Goal: Task Accomplishment & Management: Manage account settings

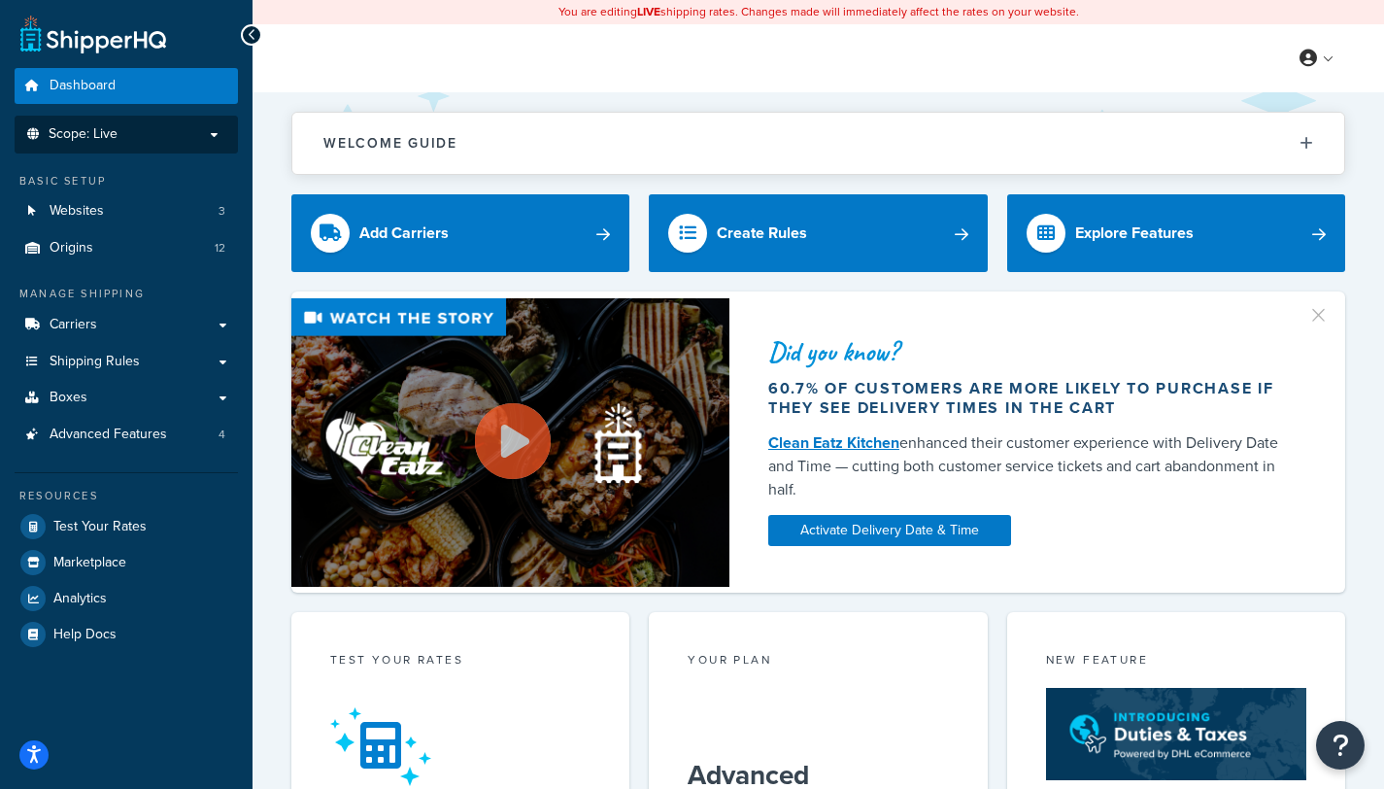
click at [140, 132] on p "Scope: Live" at bounding box center [126, 134] width 206 height 17
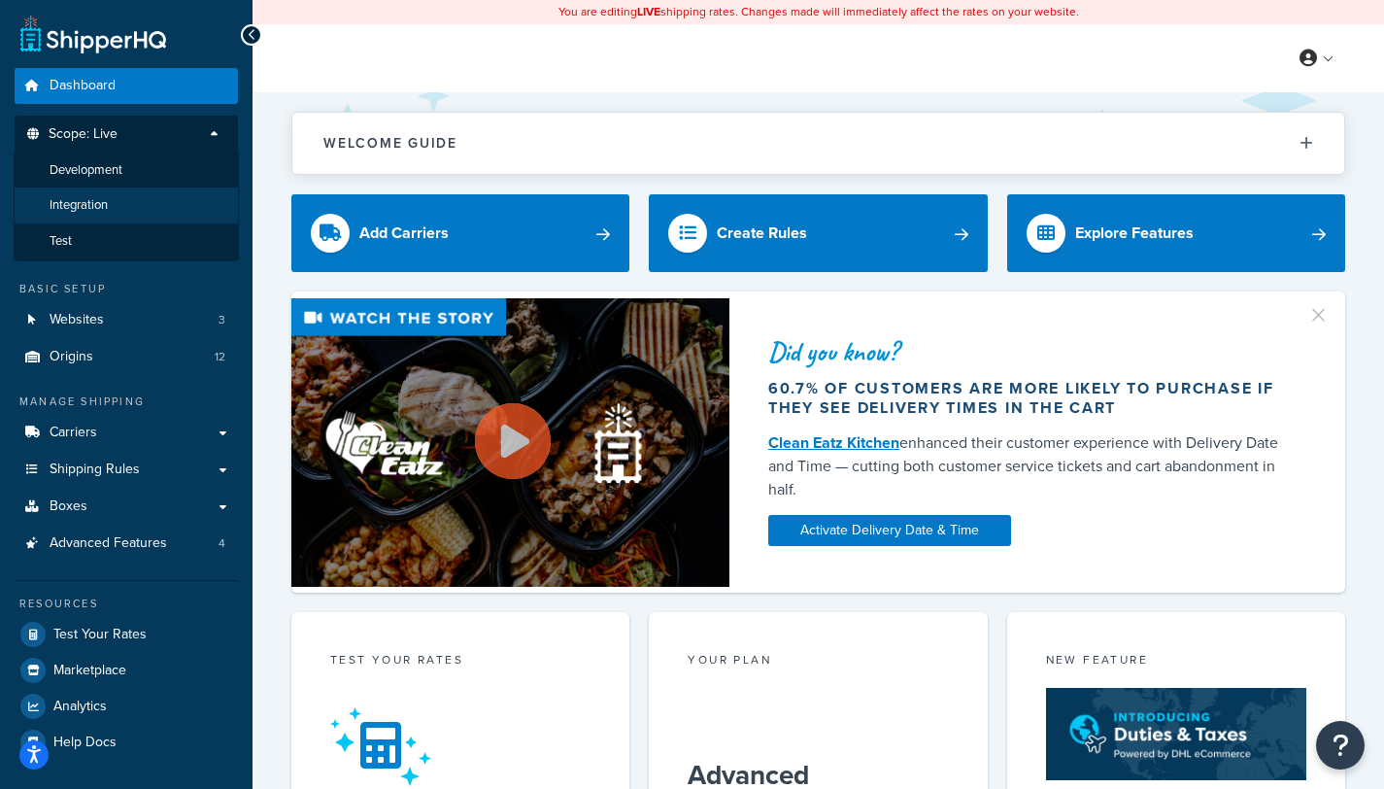
click at [84, 210] on span "Integration" at bounding box center [79, 205] width 58 height 17
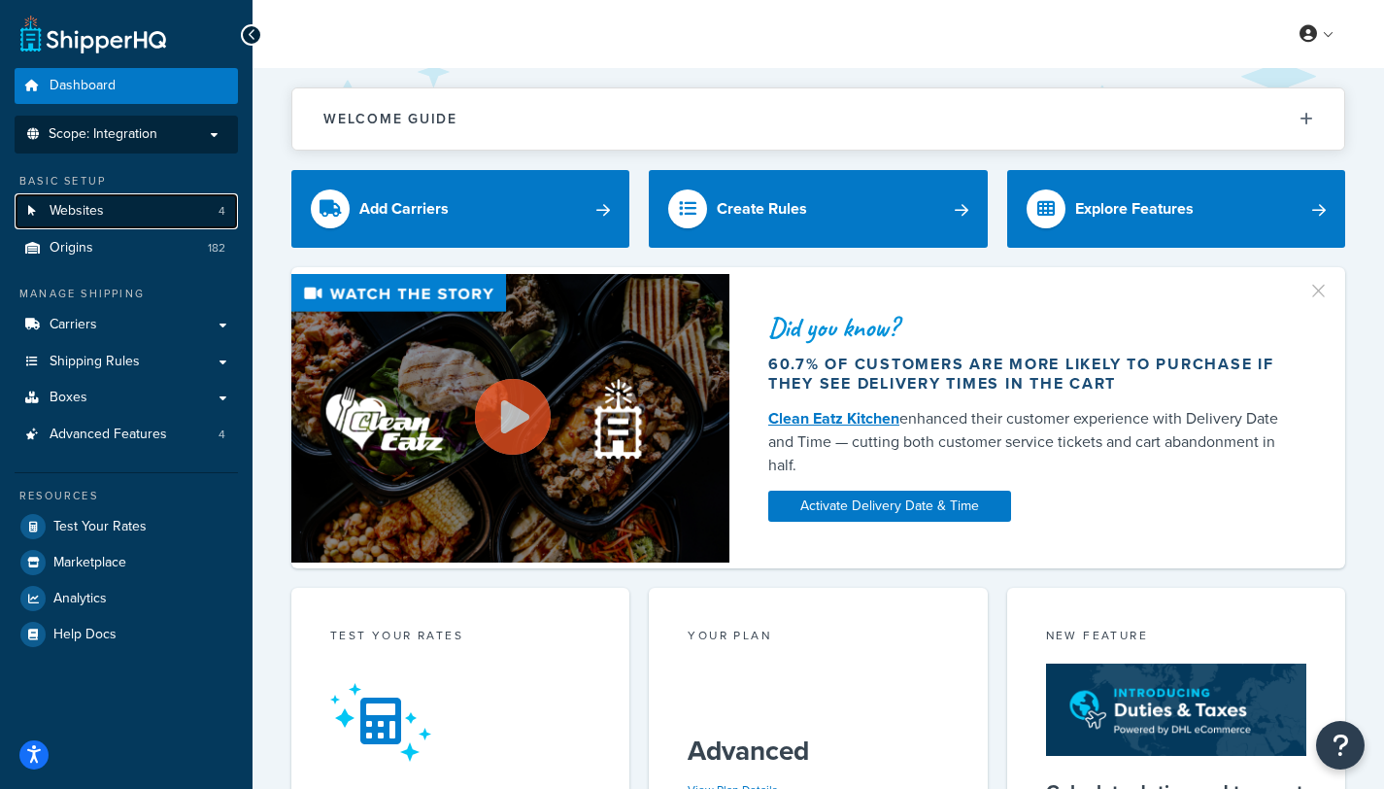
click at [124, 216] on link "Websites 4" at bounding box center [126, 211] width 223 height 36
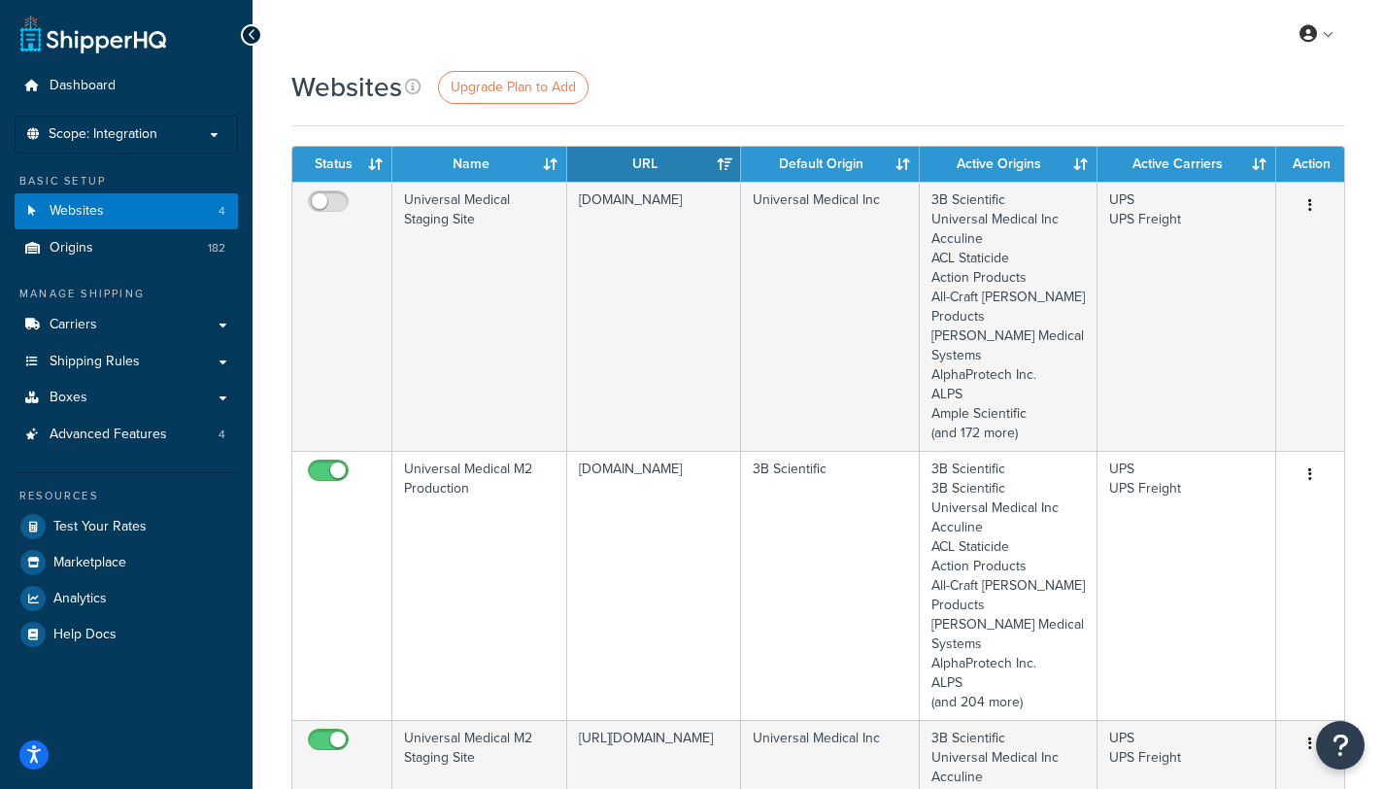
click at [815, 41] on div "My Profile Billing Global Settings Contact Us Logout" at bounding box center [817, 34] width 1131 height 68
click at [117, 254] on link "Origins 182" at bounding box center [126, 248] width 223 height 36
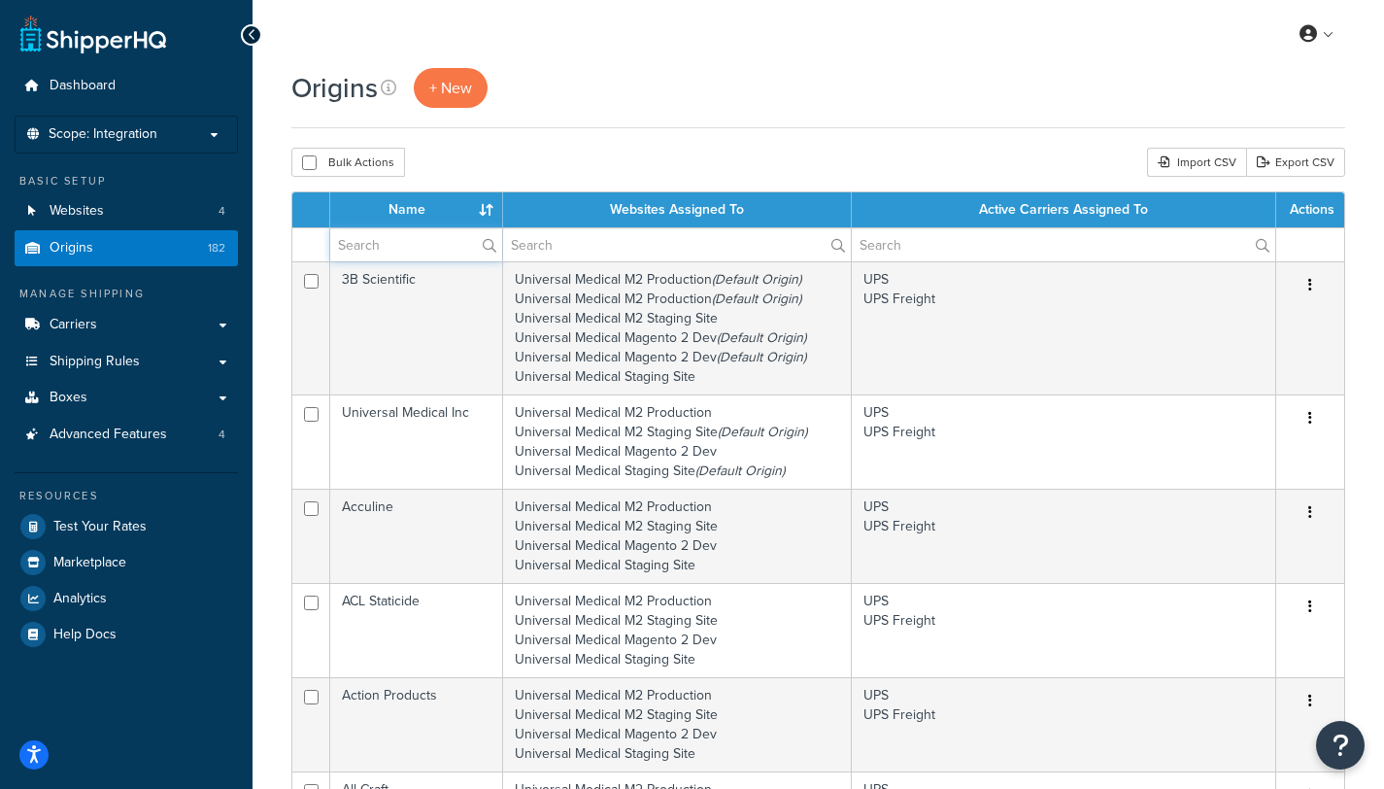
click at [423, 260] on input "text" at bounding box center [416, 244] width 172 height 33
type input "aspen"
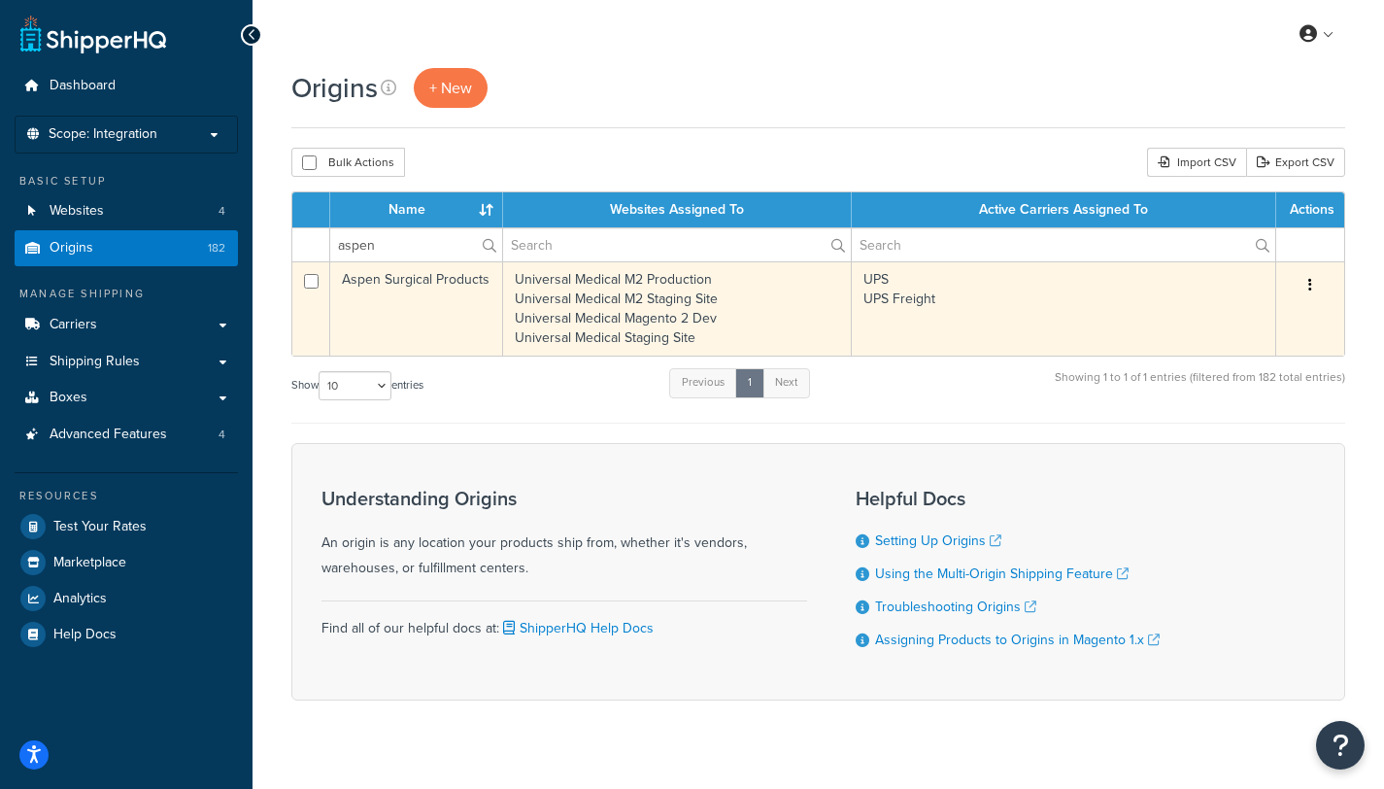
click at [420, 280] on td "Aspen Surgical Products" at bounding box center [416, 308] width 173 height 94
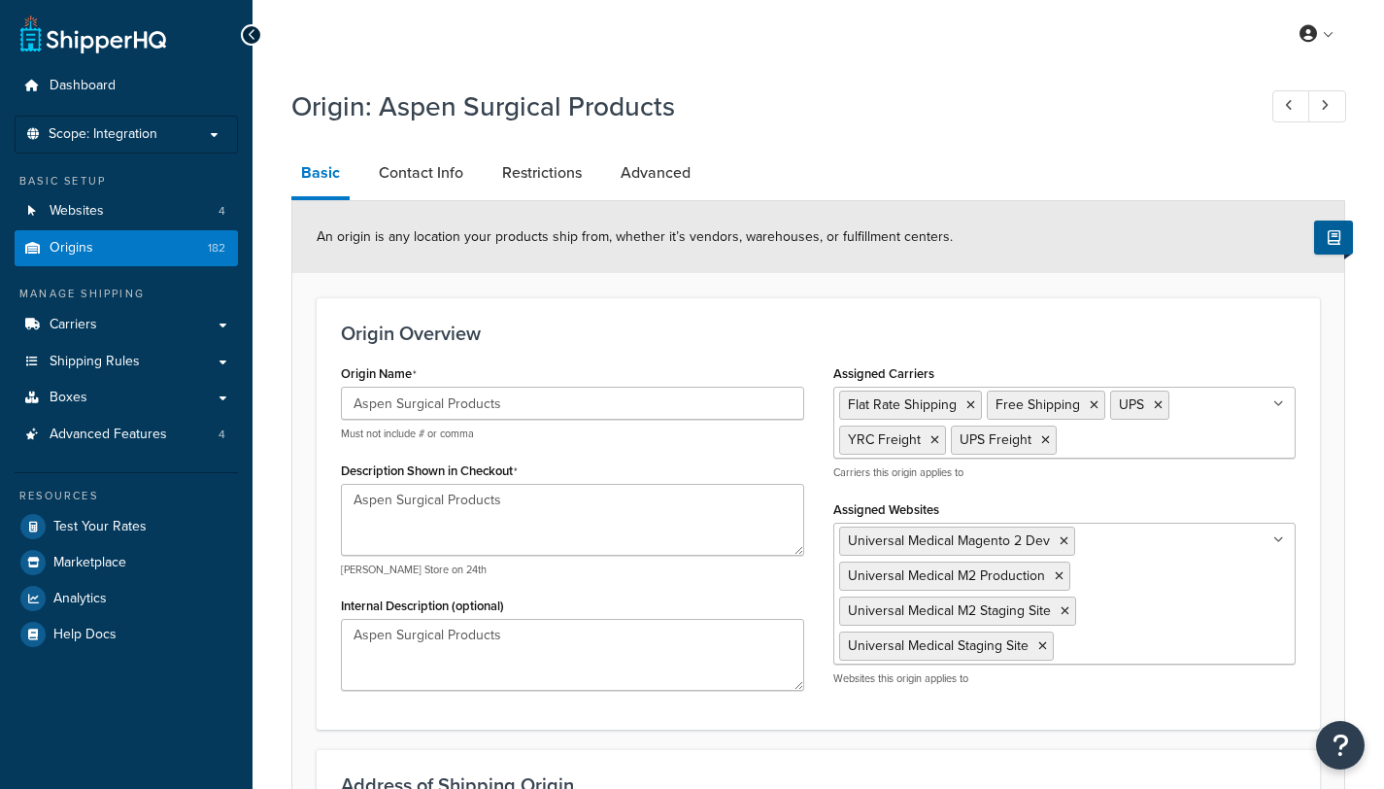
select select "22"
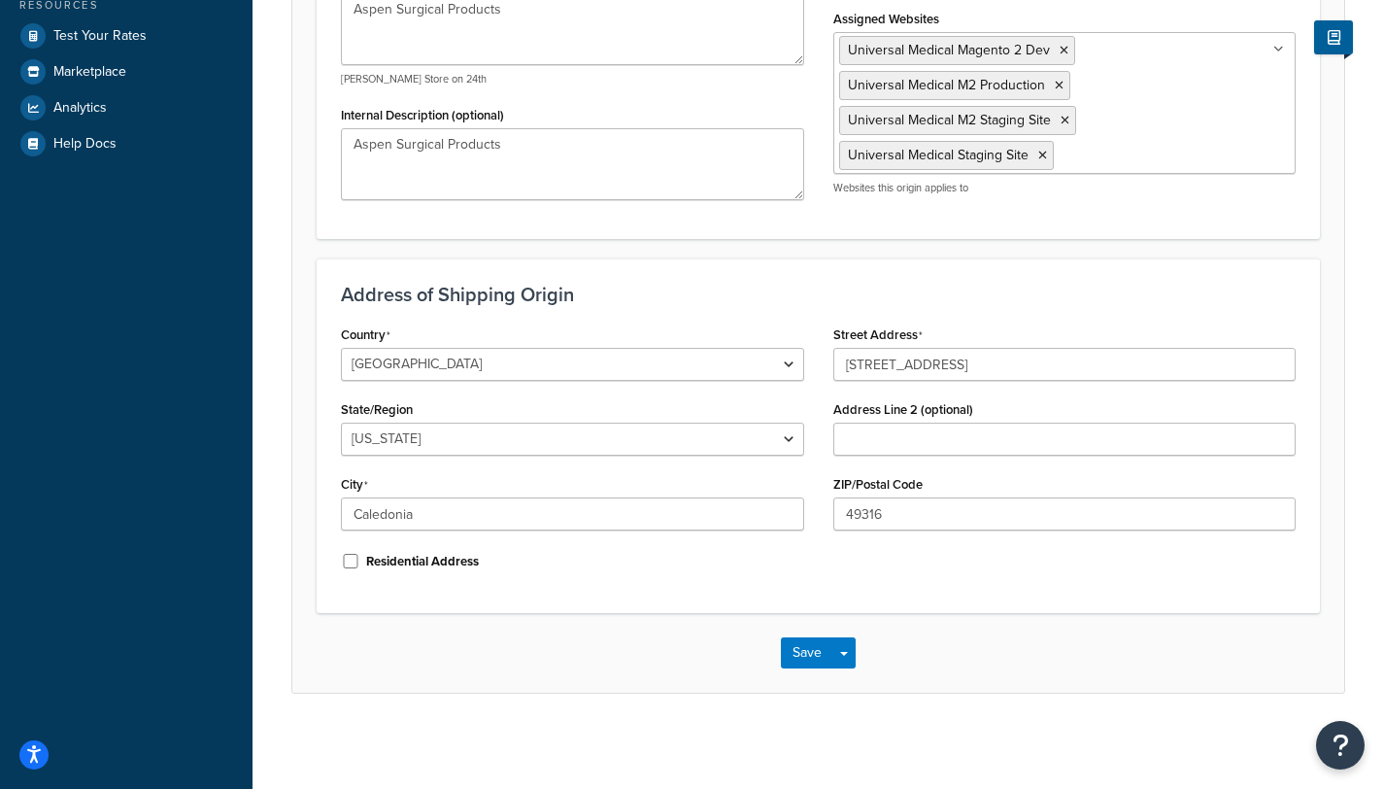
scroll to position [492, 0]
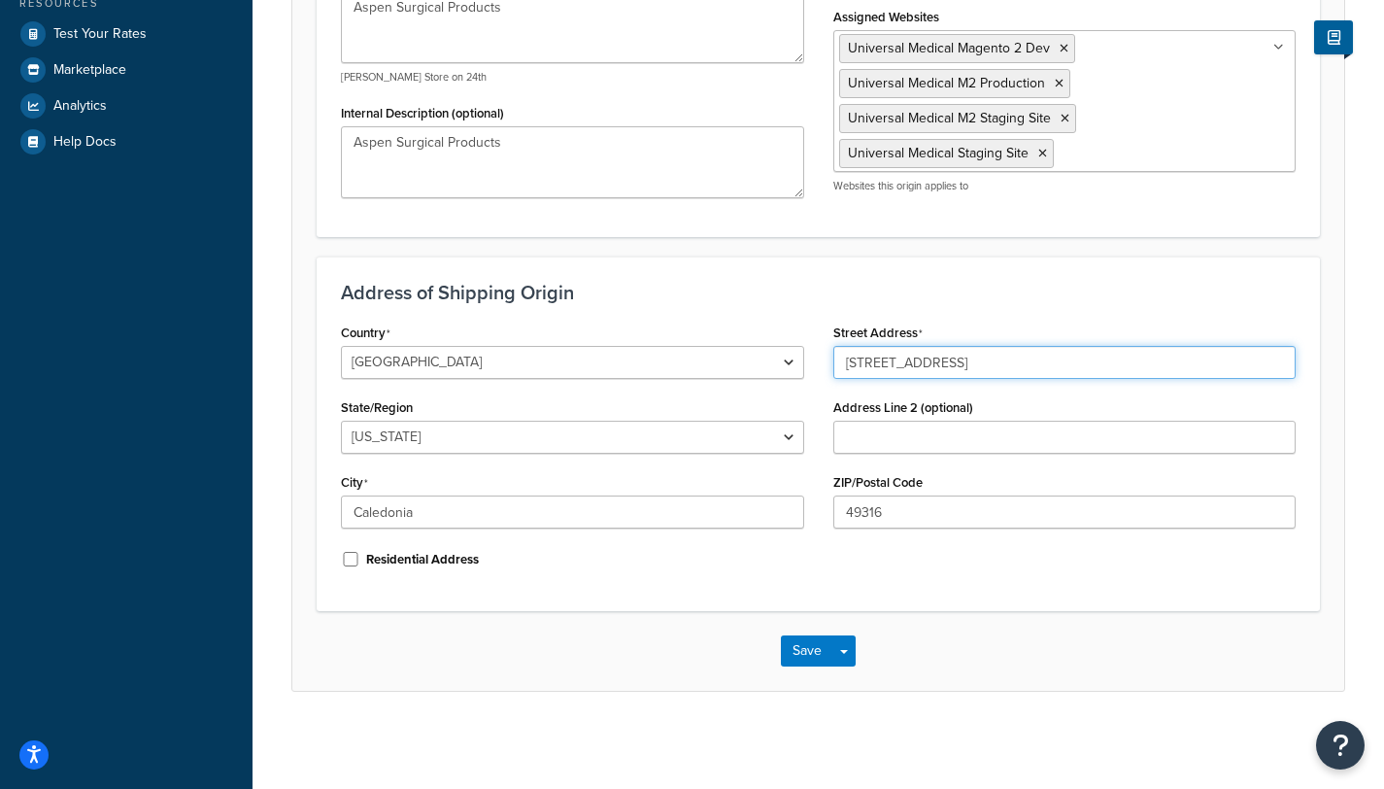
drag, startPoint x: 990, startPoint y: 362, endPoint x: 803, endPoint y: 383, distance: 188.5
click at [811, 384] on div "Country United States United Kingdom Afghanistan Åland Islands Albania Algeria …" at bounding box center [818, 453] width 984 height 268
paste input "5120 Beltway Dr."
type input "5120 Beltway Dr."
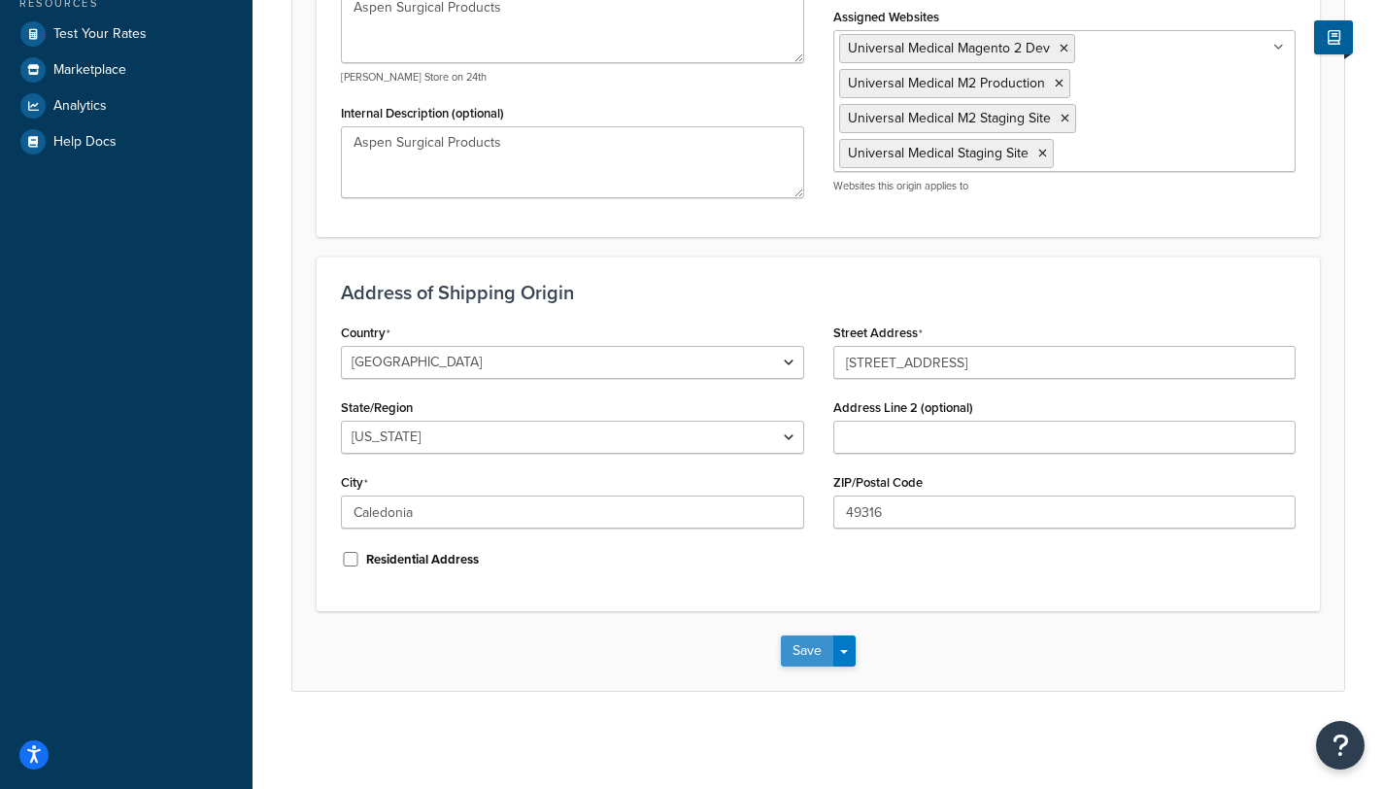
click at [798, 655] on button "Save" at bounding box center [807, 650] width 52 height 31
